Goal: Find specific page/section: Find specific page/section

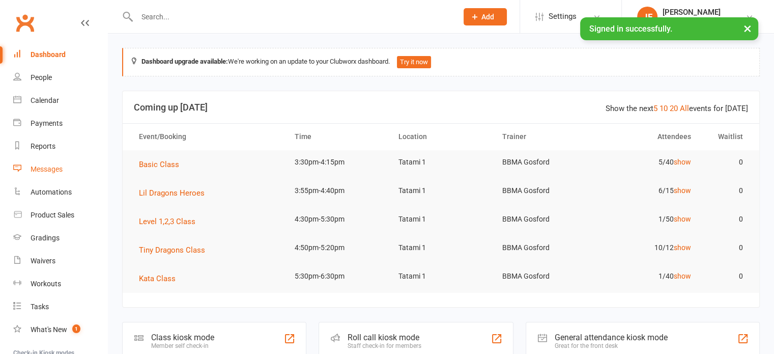
click at [54, 161] on link "Messages" at bounding box center [60, 169] width 94 height 23
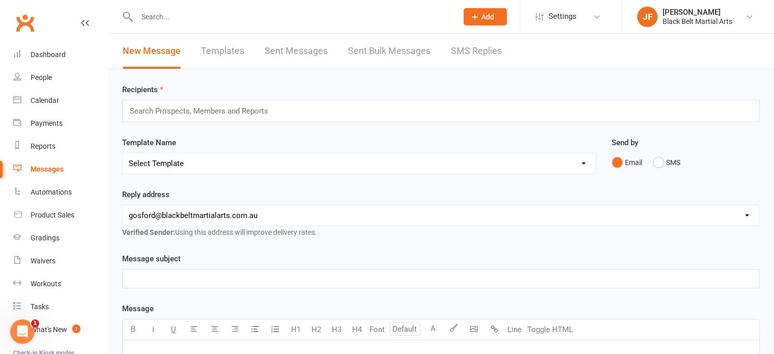
click at [473, 44] on link "SMS Replies" at bounding box center [476, 51] width 51 height 35
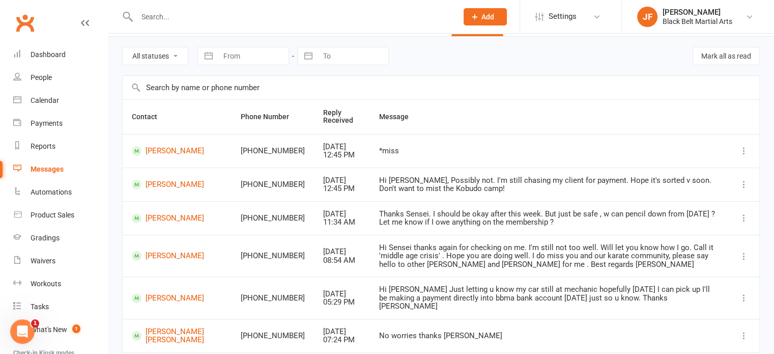
scroll to position [57, 0]
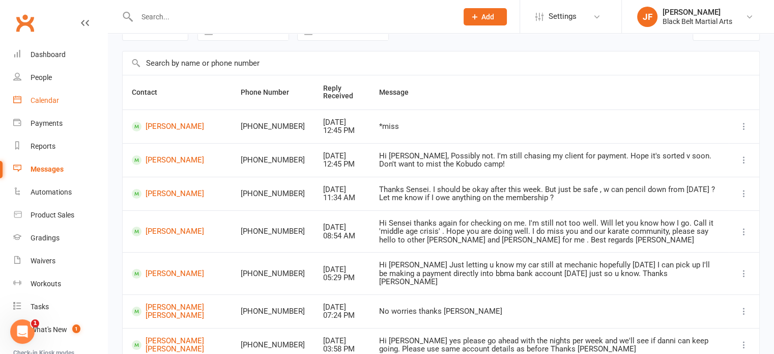
click at [40, 107] on link "Calendar" at bounding box center [60, 100] width 94 height 23
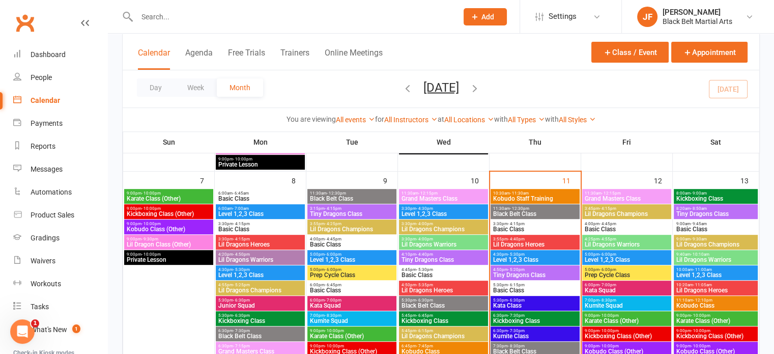
scroll to position [354, 0]
click at [234, 16] on input "s" at bounding box center [292, 17] width 316 height 14
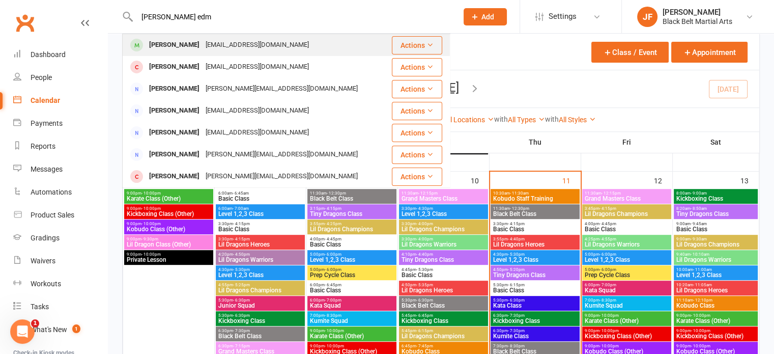
type input "[PERSON_NAME] edm"
click at [229, 46] on div "[EMAIL_ADDRESS][DOMAIN_NAME]" at bounding box center [257, 45] width 109 height 15
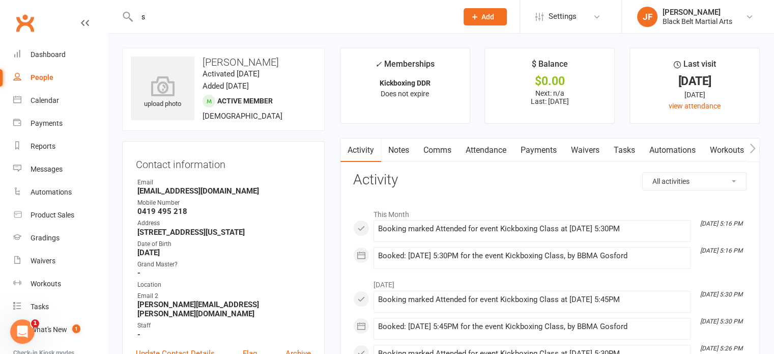
click at [160, 16] on input "s" at bounding box center [292, 17] width 316 height 14
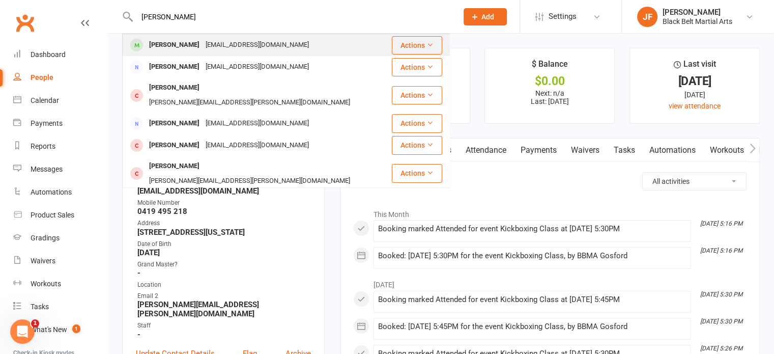
type input "[PERSON_NAME]"
click at [166, 47] on div "[PERSON_NAME]" at bounding box center [174, 45] width 56 height 15
